Goal: Go to known website: Access a specific website the user already knows

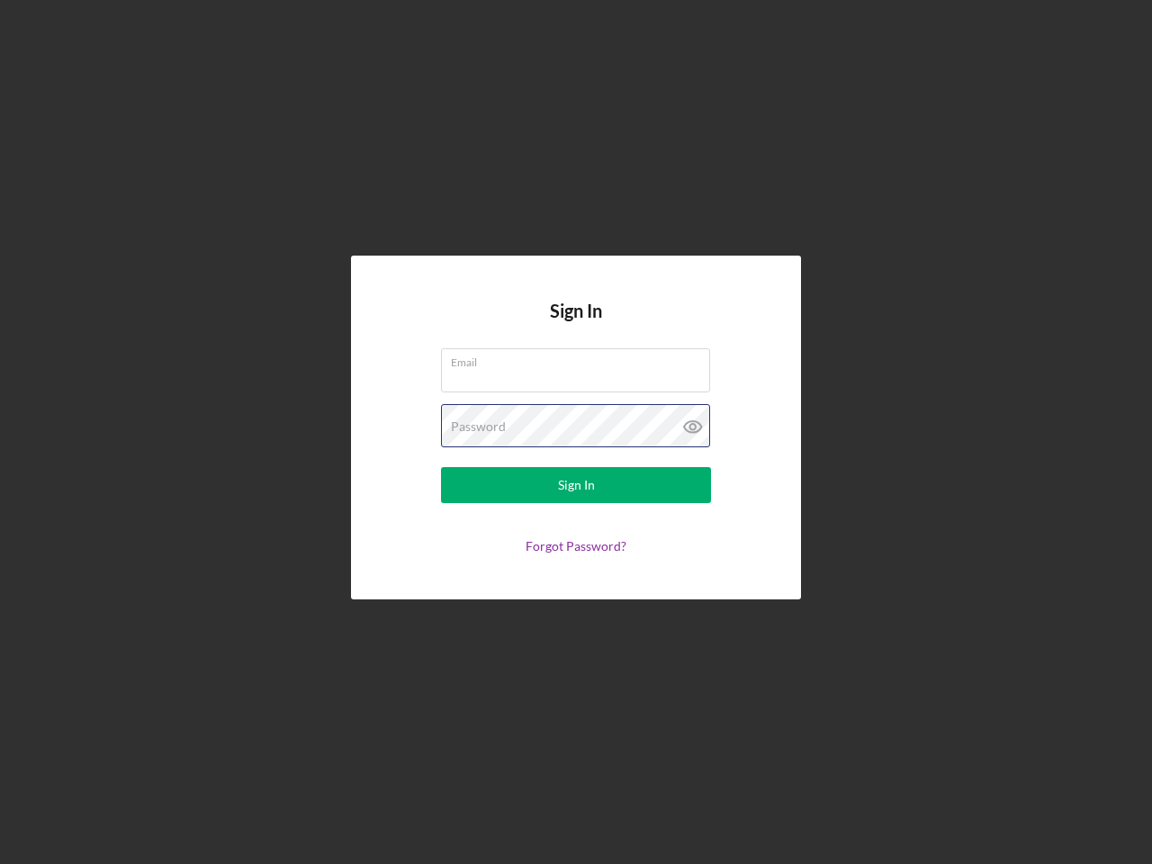
click at [576, 432] on div "Password" at bounding box center [576, 426] width 270 height 45
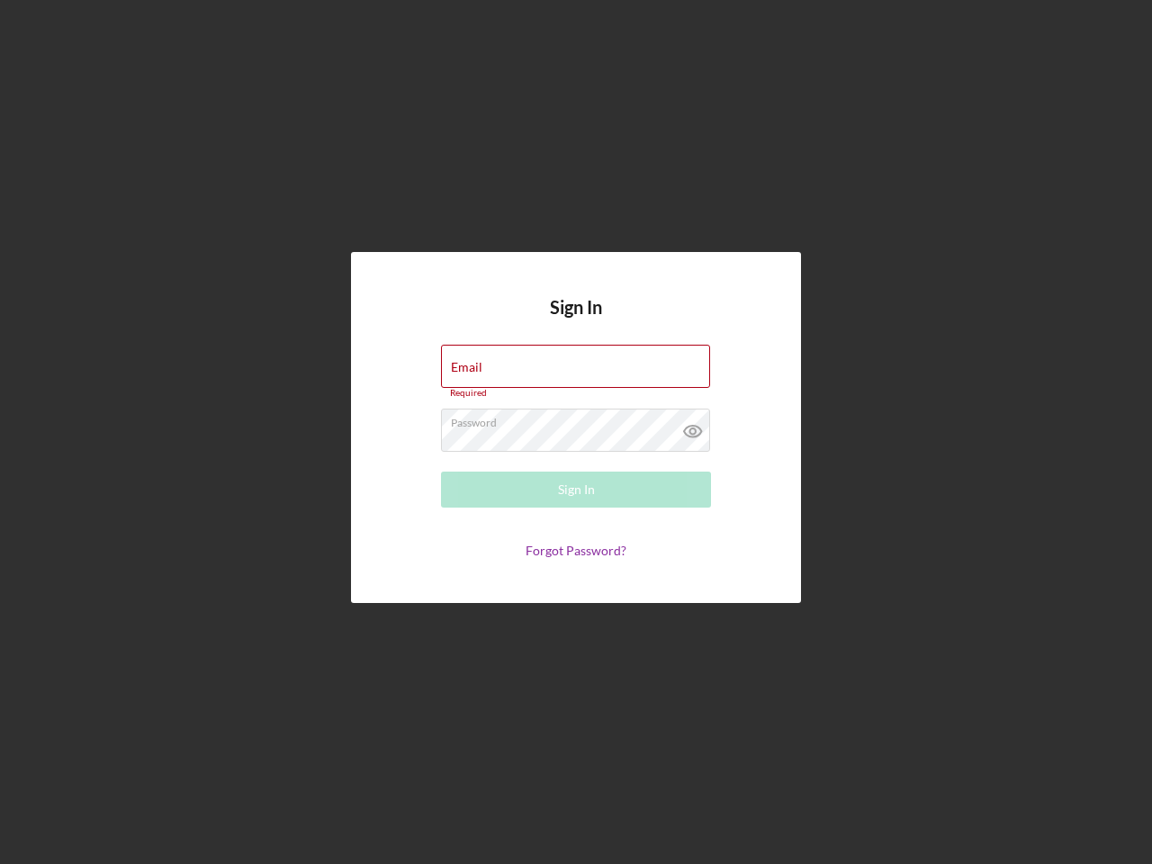
click at [693, 427] on icon at bounding box center [693, 431] width 45 height 45
